Goal: Navigation & Orientation: Find specific page/section

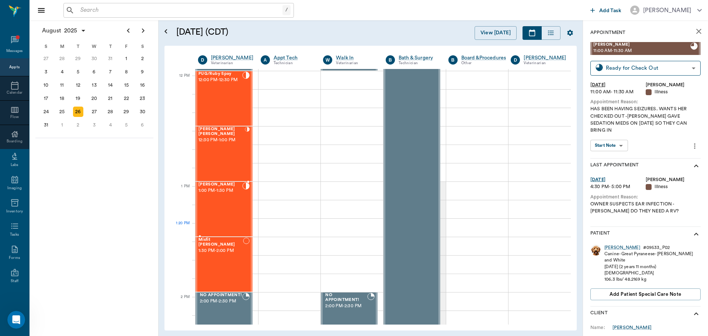
scroll to position [407, 0]
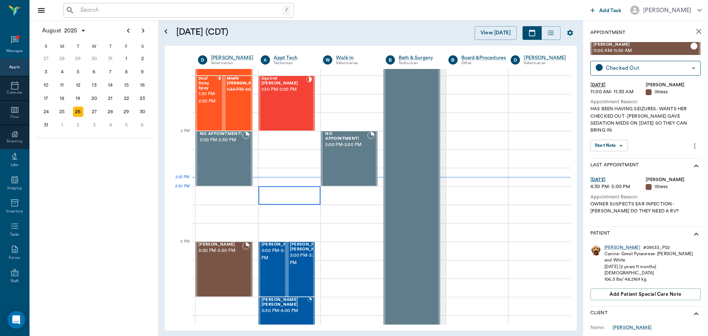
scroll to position [665, 0]
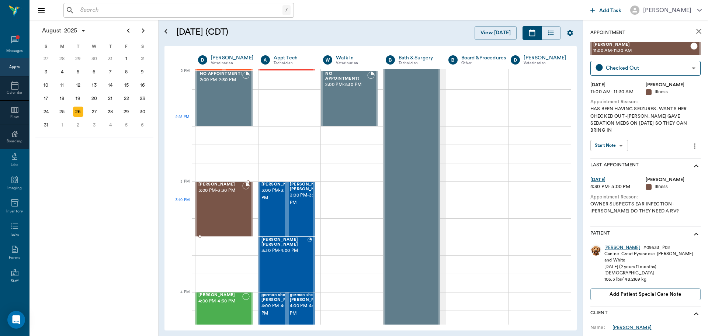
click at [227, 202] on div "Chewy Clark 3:00 PM - 3:30 PM" at bounding box center [220, 209] width 44 height 54
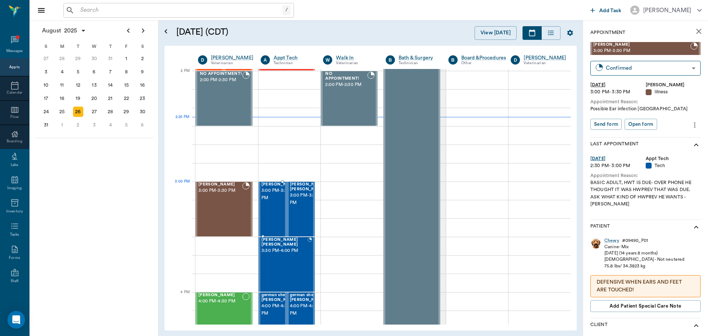
click at [265, 200] on span "3:00 PM - 3:30 PM" at bounding box center [279, 194] width 37 height 15
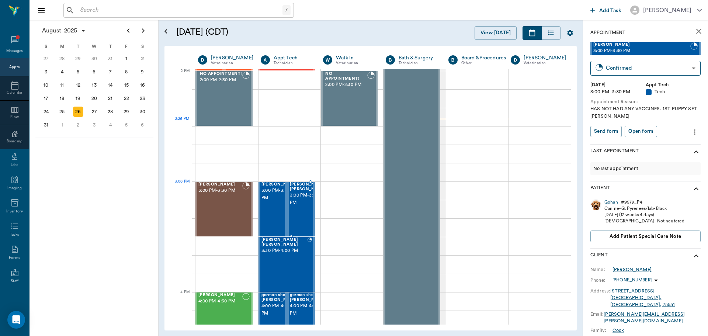
click at [299, 195] on span "3:00 PM - 3:30 PM" at bounding box center [308, 199] width 37 height 15
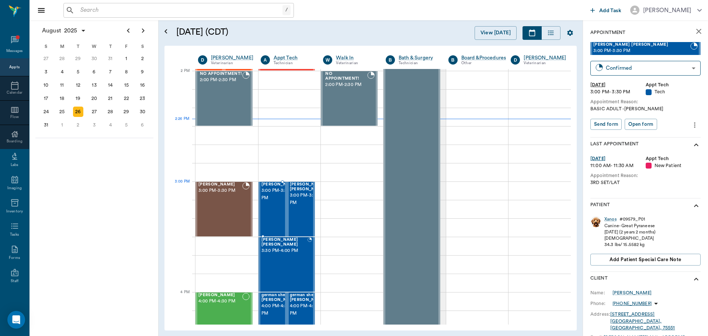
click at [274, 196] on span "3:00 PM - 3:30 PM" at bounding box center [279, 194] width 37 height 15
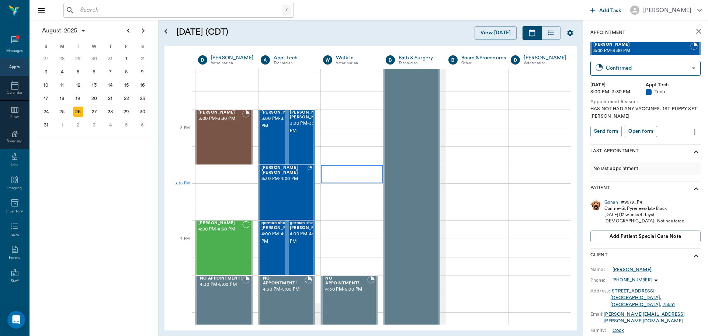
scroll to position [739, 0]
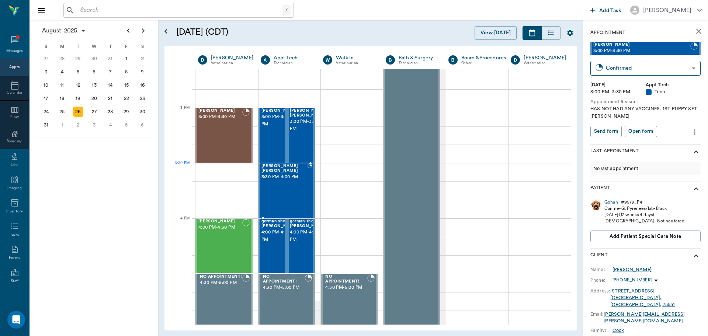
click at [287, 178] on div "Daisy Mae Anthony 3:30 PM - 4:00 PM" at bounding box center [284, 191] width 46 height 54
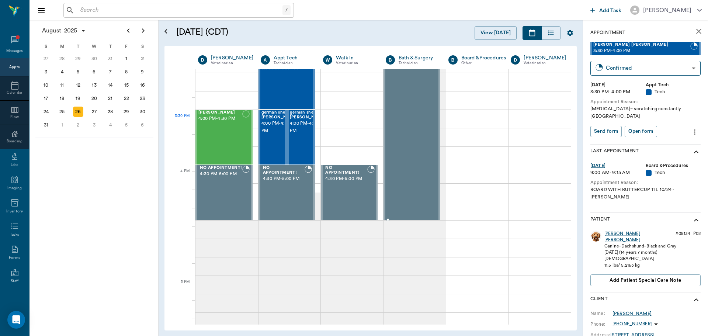
scroll to position [849, 0]
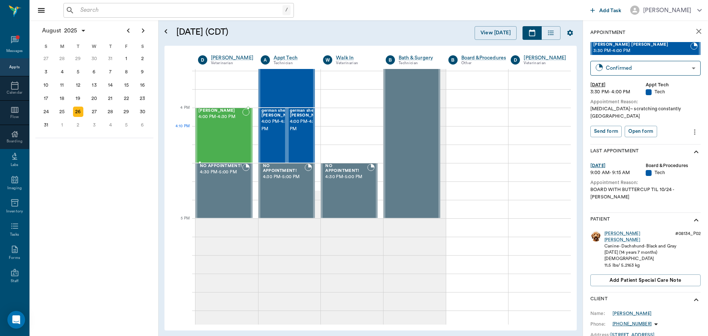
click at [228, 142] on div "Ken Rice 4:00 PM - 4:30 PM" at bounding box center [220, 135] width 44 height 54
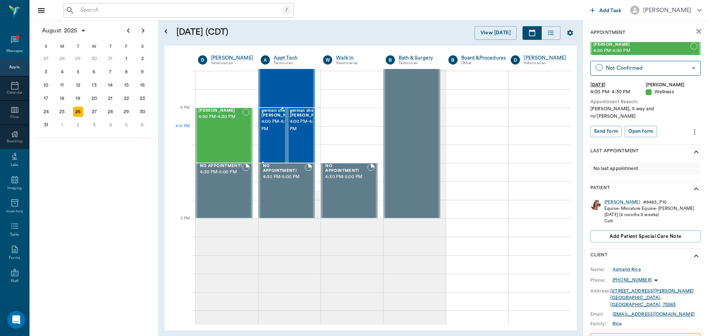
click at [273, 133] on span "4:00 PM - 4:30 PM" at bounding box center [279, 125] width 37 height 15
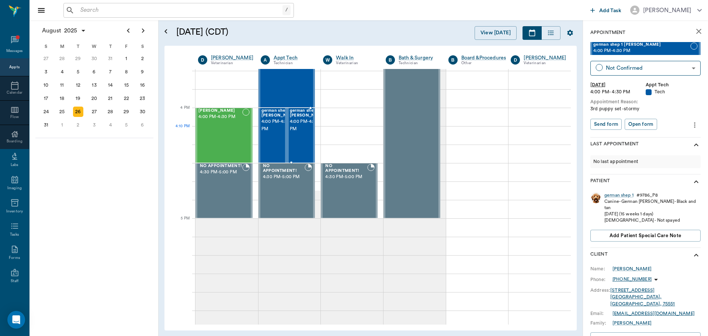
click at [302, 133] on span "4:00 PM - 4:30 PM" at bounding box center [308, 125] width 37 height 15
